Goal: Task Accomplishment & Management: Manage account settings

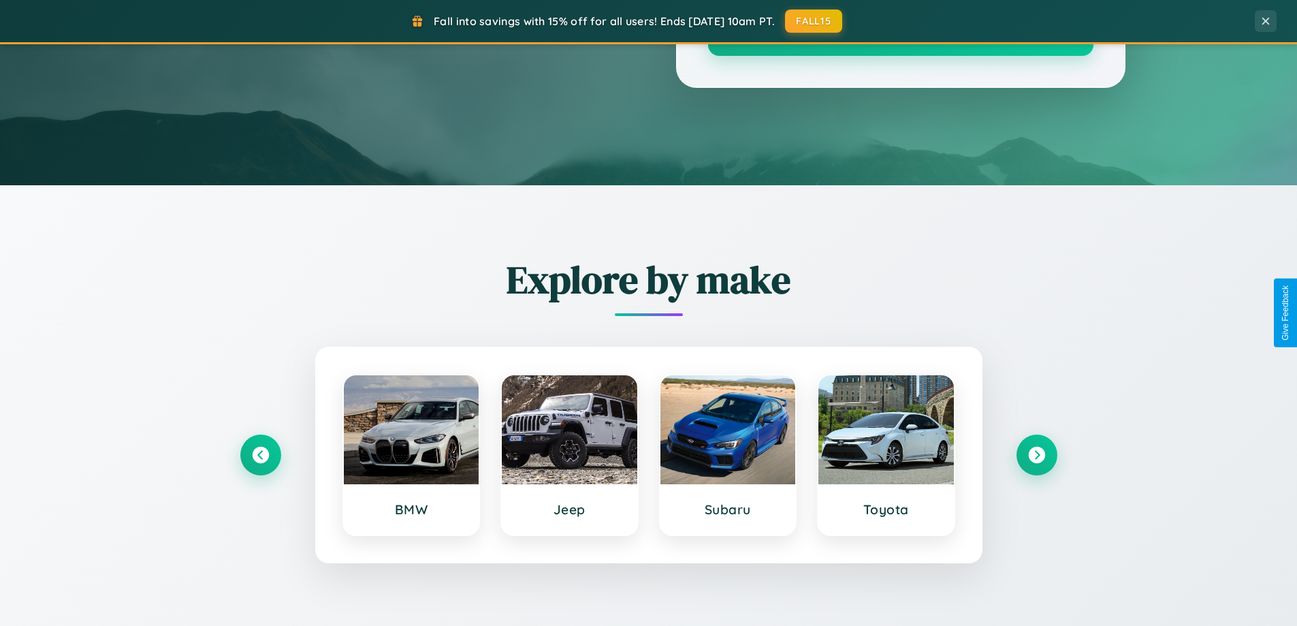
scroll to position [2619, 0]
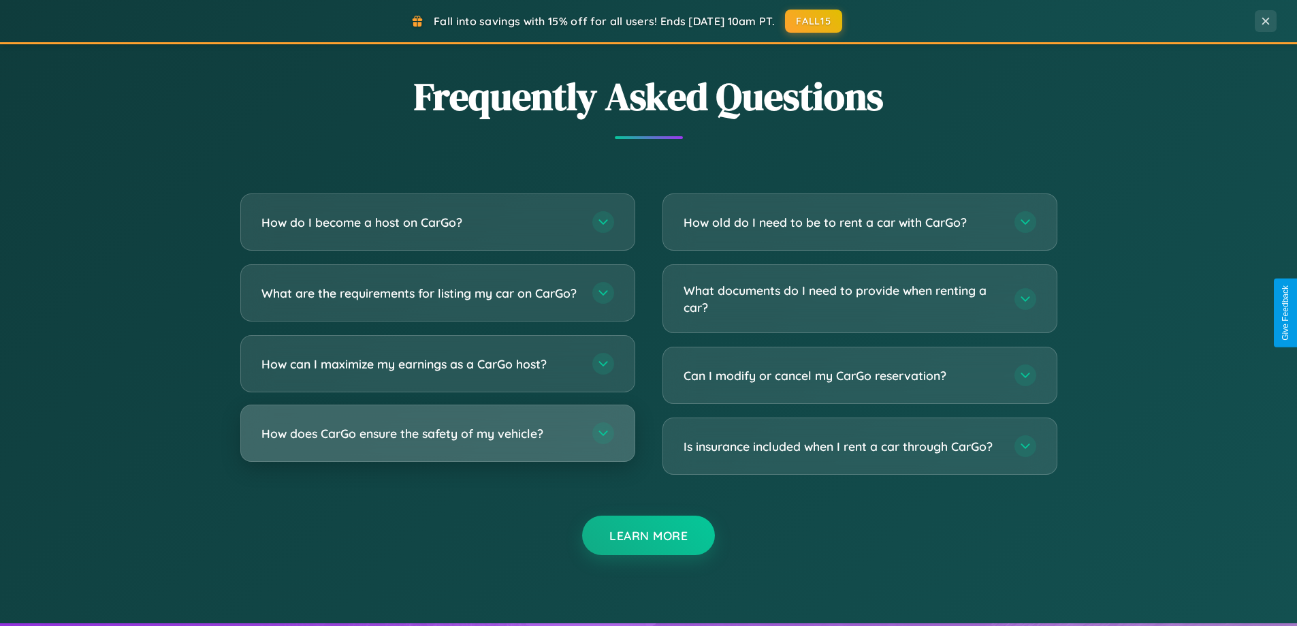
click at [437, 442] on h3 "How does CarGo ensure the safety of my vehicle?" at bounding box center [419, 433] width 317 height 17
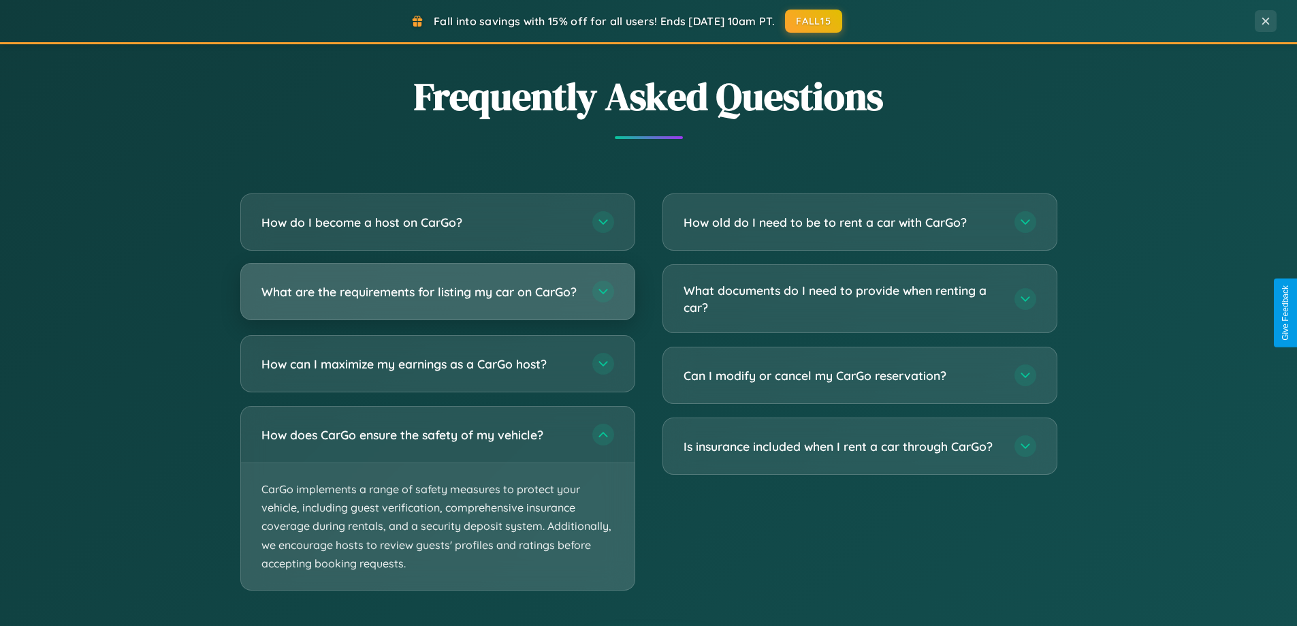
click at [437, 298] on h3 "What are the requirements for listing my car on CarGo?" at bounding box center [419, 291] width 317 height 17
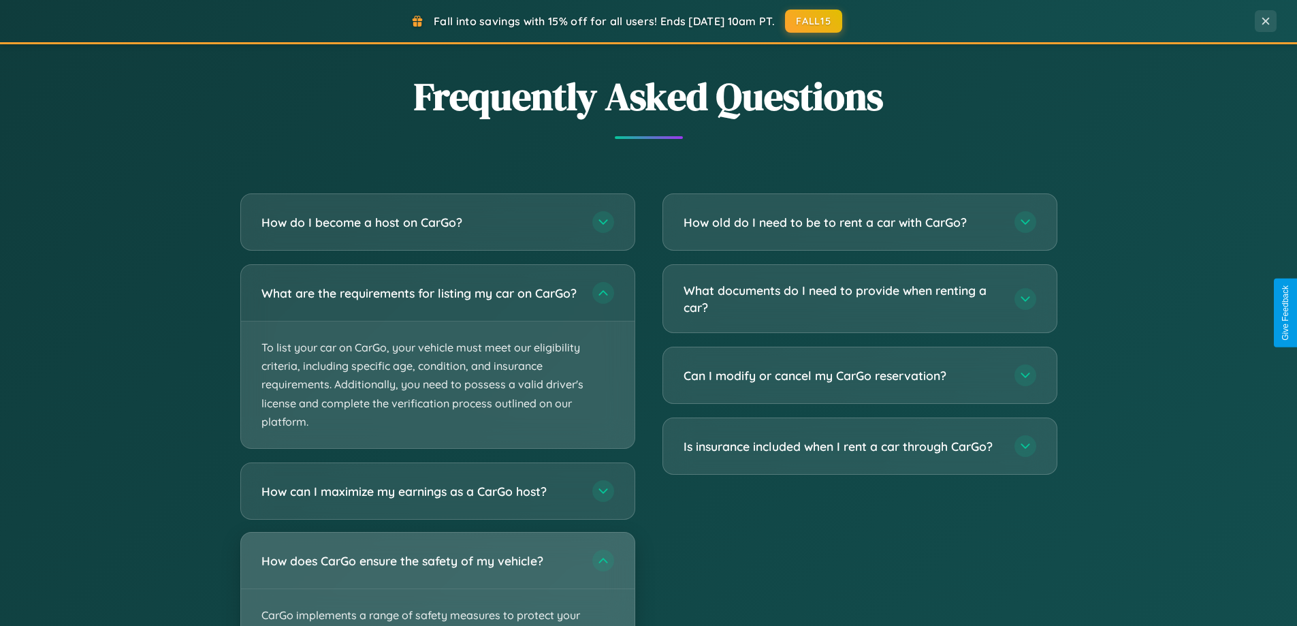
click at [437, 585] on div "How does CarGo ensure the safety of my vehicle?" at bounding box center [437, 560] width 393 height 56
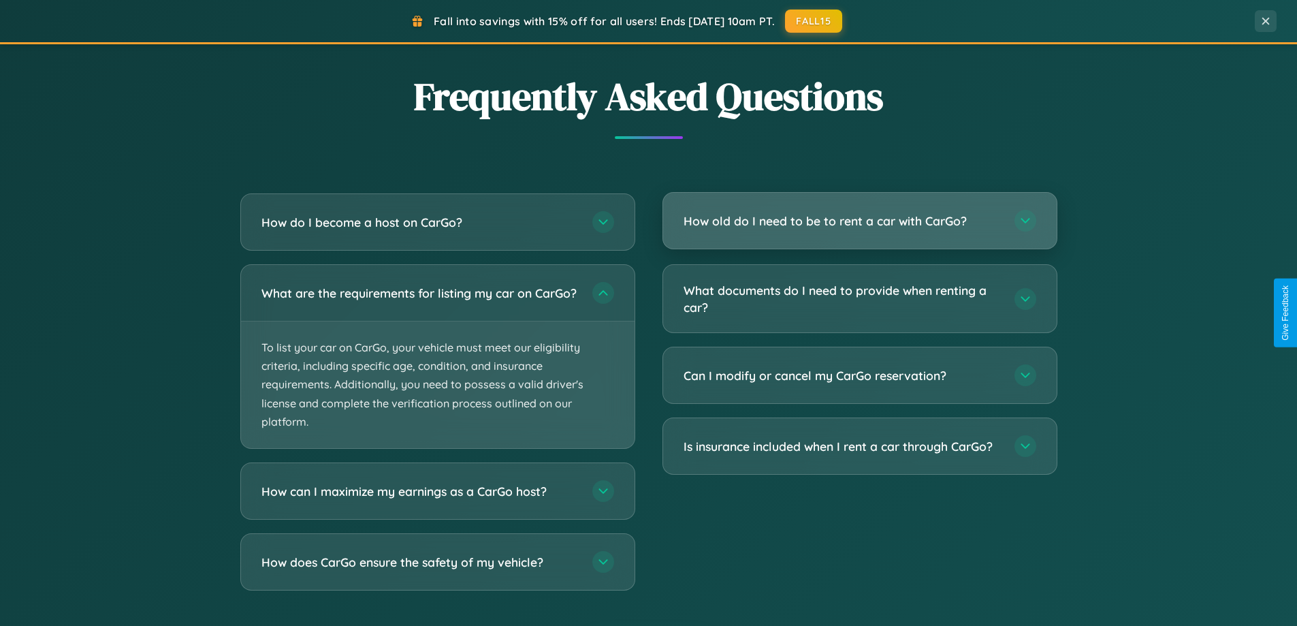
click at [859, 222] on h3 "How old do I need to be to rent a car with CarGo?" at bounding box center [841, 220] width 317 height 17
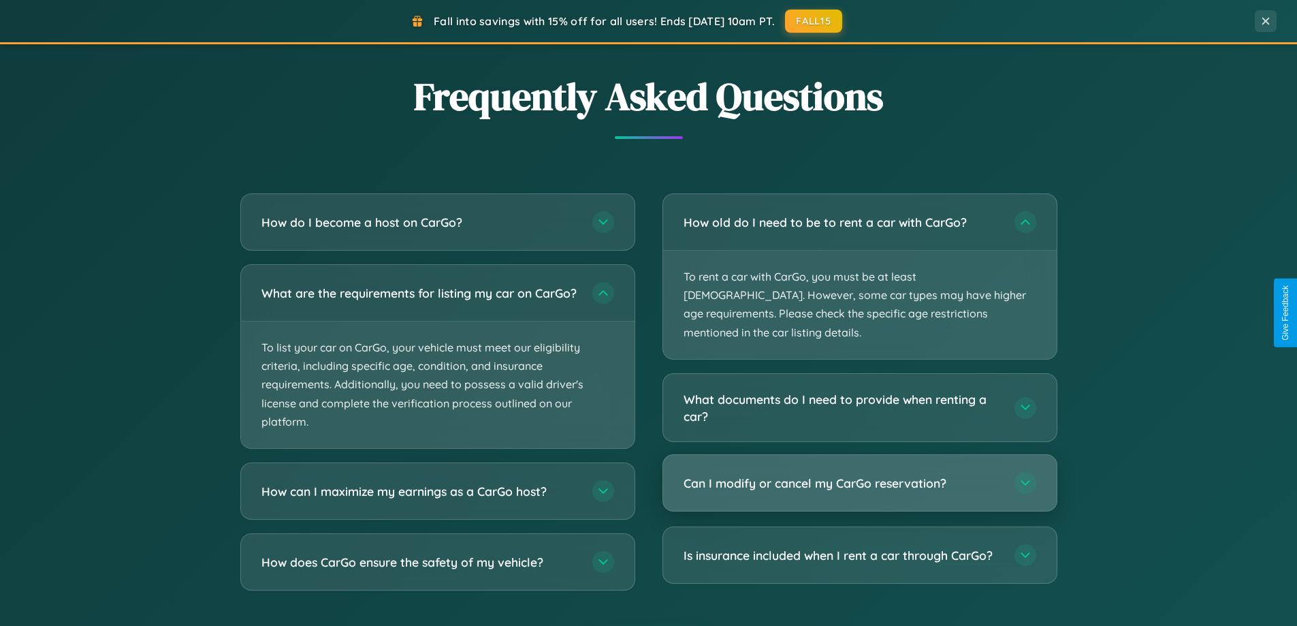
click at [859, 474] on h3 "Can I modify or cancel my CarGo reservation?" at bounding box center [841, 482] width 317 height 17
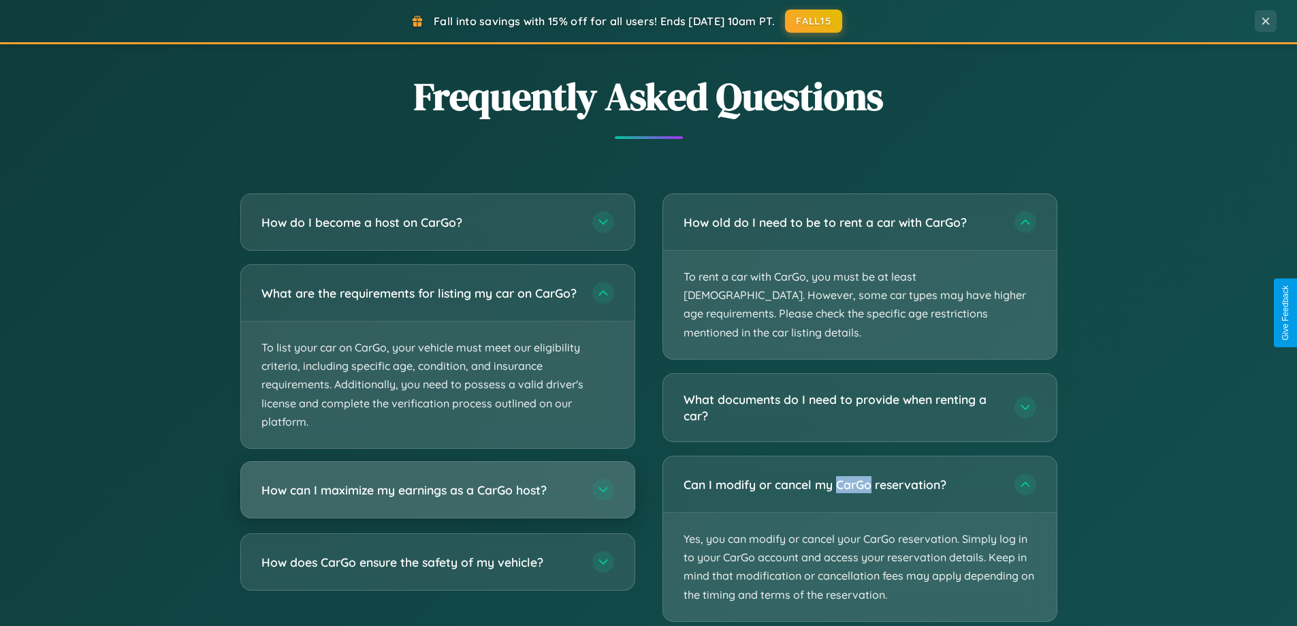
click at [437, 498] on h3 "How can I maximize my earnings as a CarGo host?" at bounding box center [419, 489] width 317 height 17
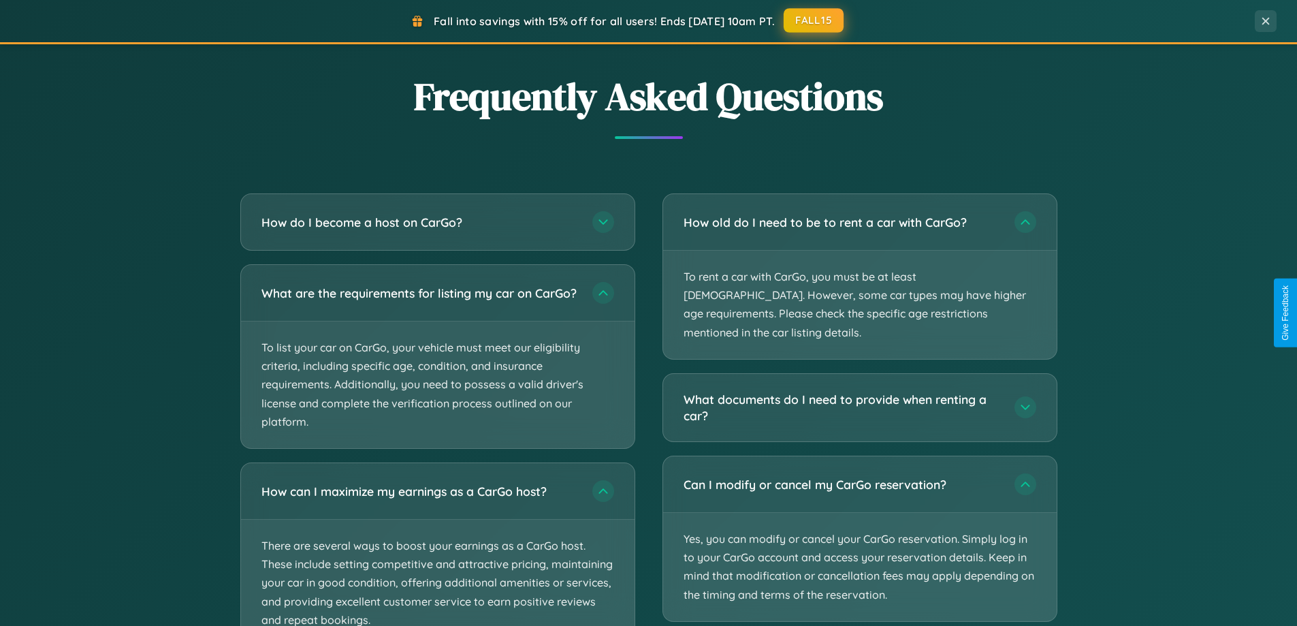
click at [814, 20] on button "FALL15" at bounding box center [814, 20] width 60 height 25
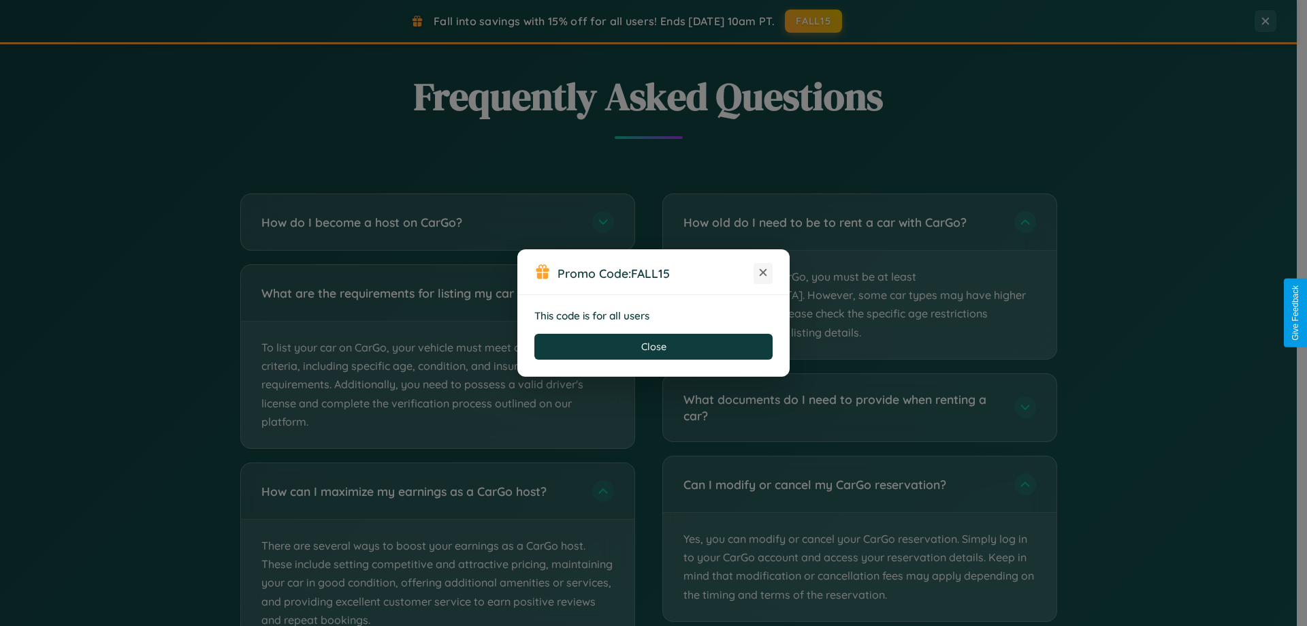
click at [763, 273] on icon at bounding box center [763, 272] width 14 height 14
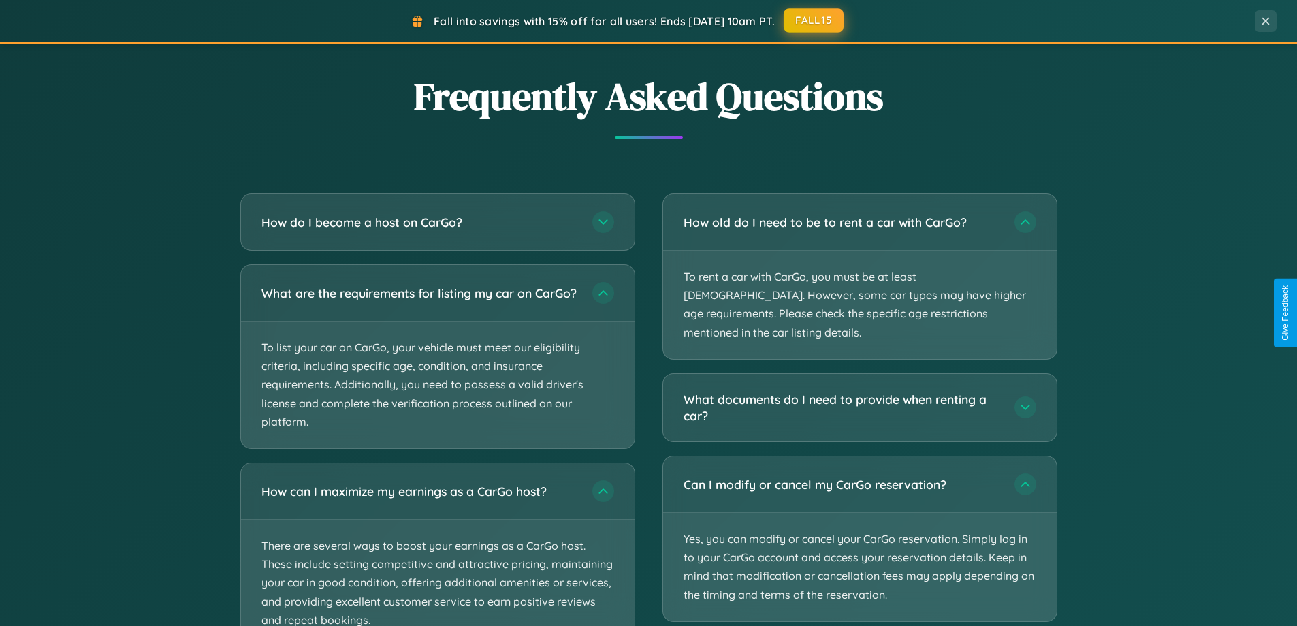
click at [814, 21] on button "FALL15" at bounding box center [814, 20] width 60 height 25
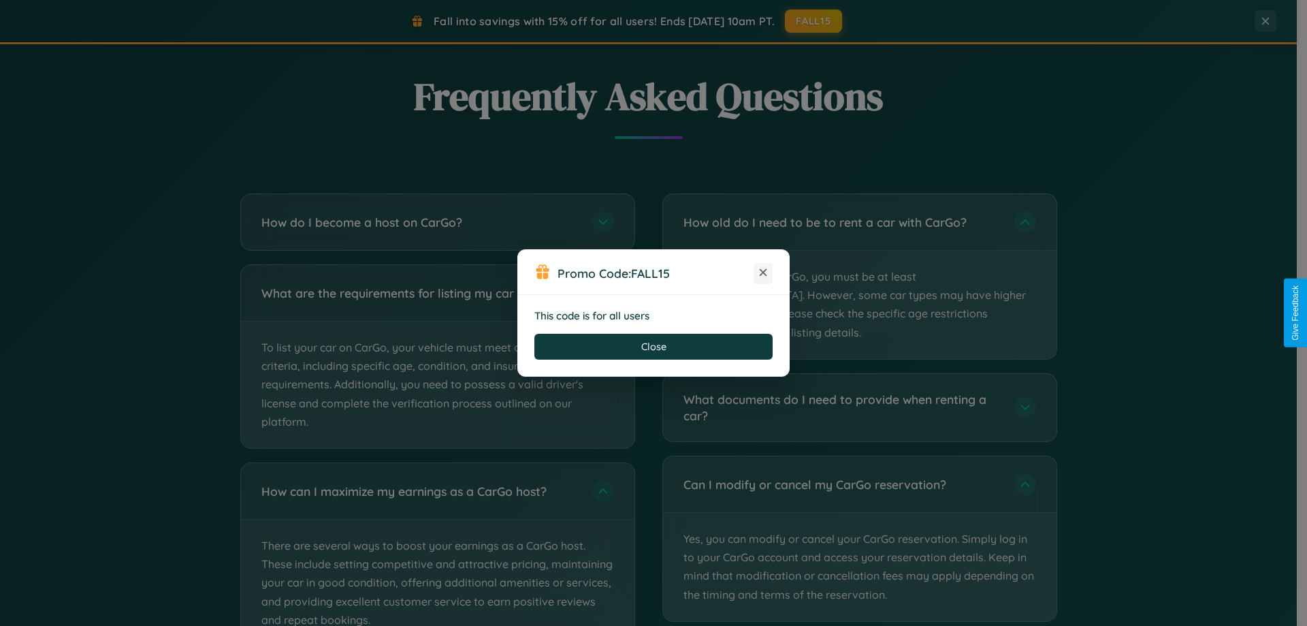
click at [763, 273] on icon at bounding box center [763, 272] width 14 height 14
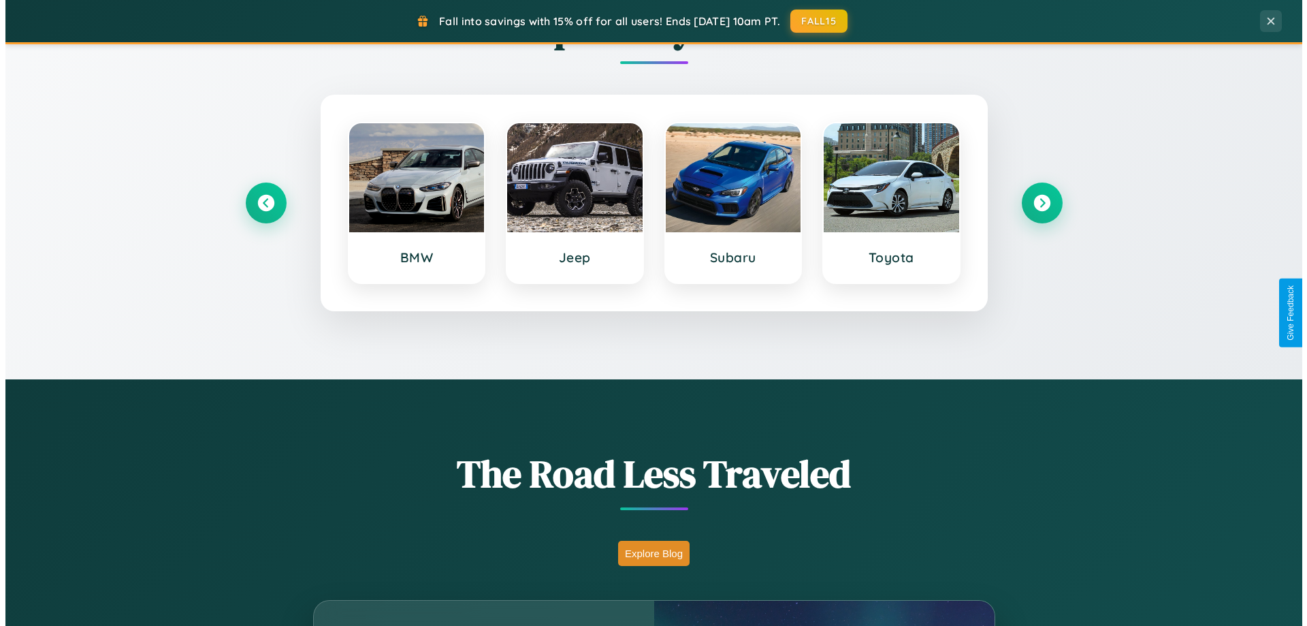
scroll to position [0, 0]
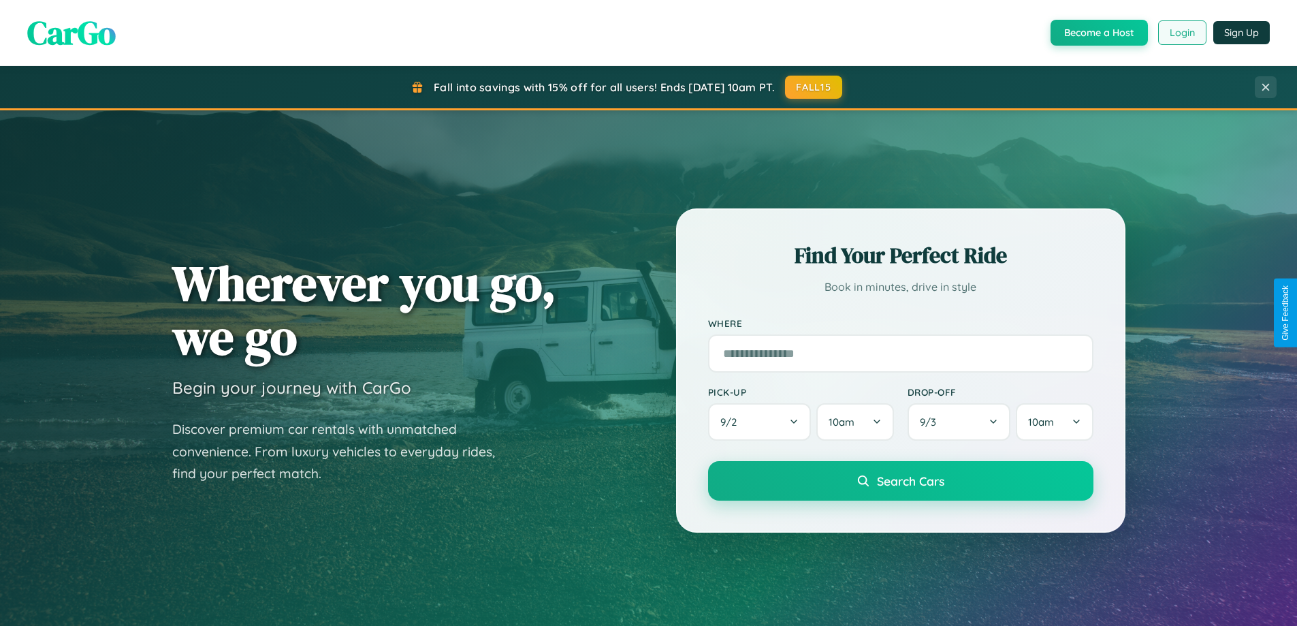
click at [1181, 33] on button "Login" at bounding box center [1182, 32] width 48 height 25
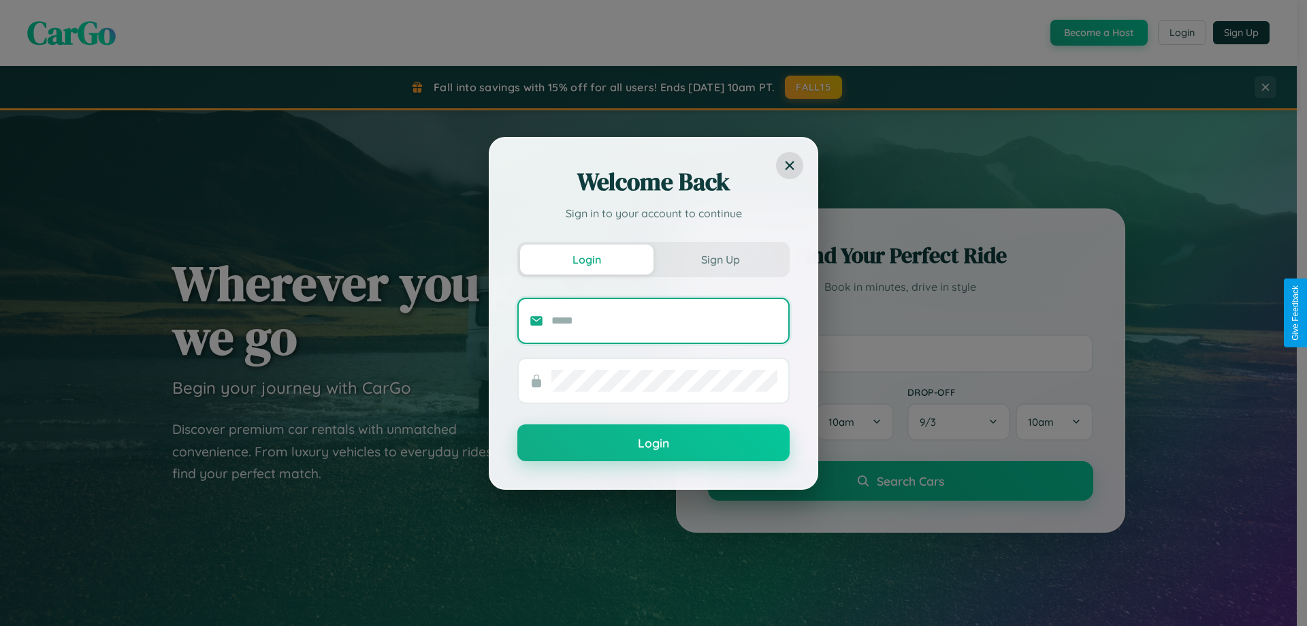
click at [664, 320] on input "text" at bounding box center [664, 321] width 226 height 22
type input "**********"
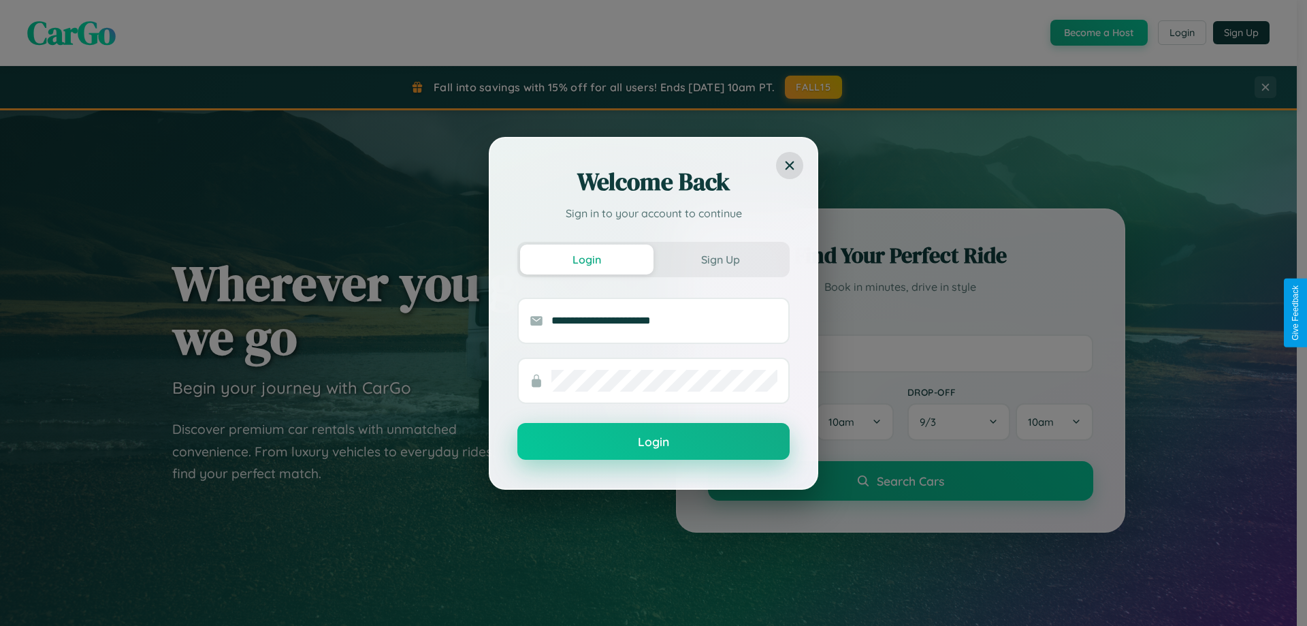
click at [654, 442] on button "Login" at bounding box center [653, 441] width 272 height 37
